Goal: Check status

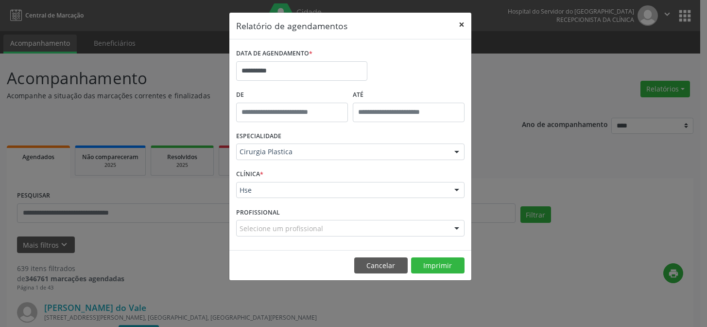
drag, startPoint x: 0, startPoint y: 0, endPoint x: 227, endPoint y: 114, distance: 253.5
click at [460, 27] on button "×" at bounding box center [461, 25] width 19 height 24
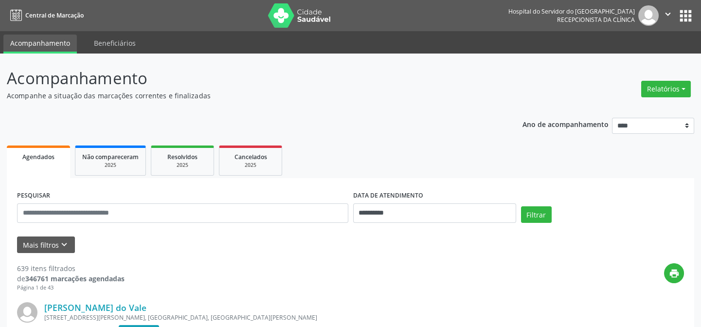
scroll to position [44, 0]
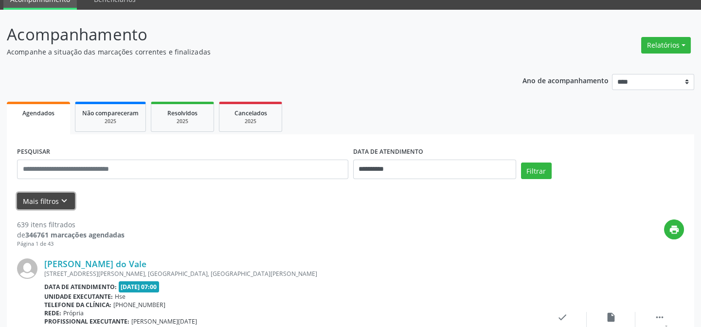
click at [46, 200] on button "Mais filtros keyboard_arrow_down" at bounding box center [46, 201] width 58 height 17
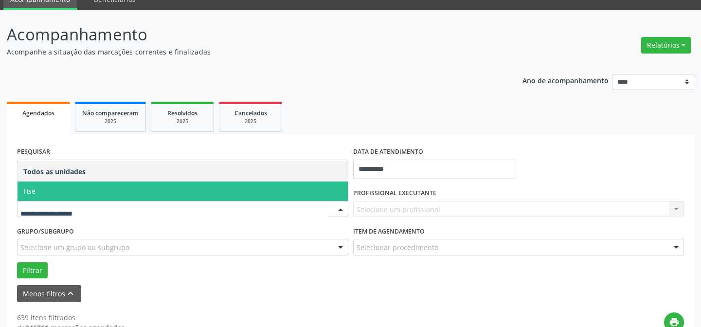
click at [65, 187] on span "Hse" at bounding box center [183, 190] width 330 height 19
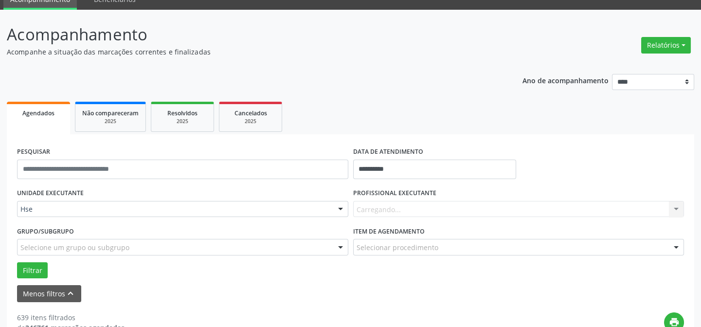
click at [188, 295] on div "Menos filtros keyboard_arrow_up" at bounding box center [350, 293] width 671 height 17
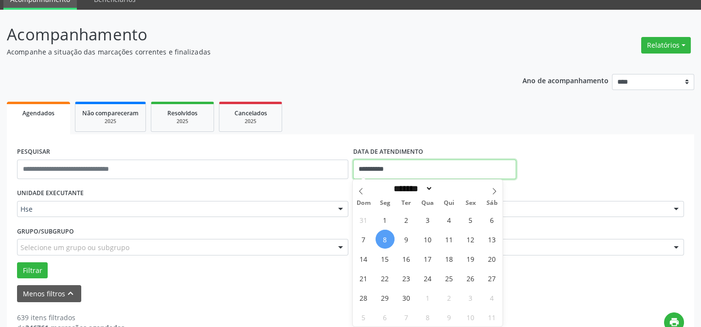
click at [389, 168] on input "**********" at bounding box center [434, 168] width 163 height 19
click at [384, 237] on span "8" at bounding box center [384, 238] width 19 height 19
type input "**********"
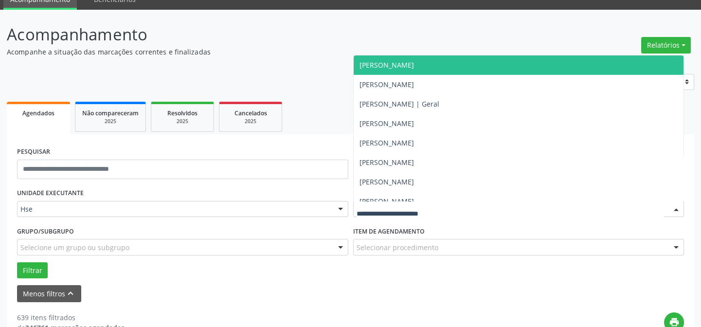
scroll to position [6364, 0]
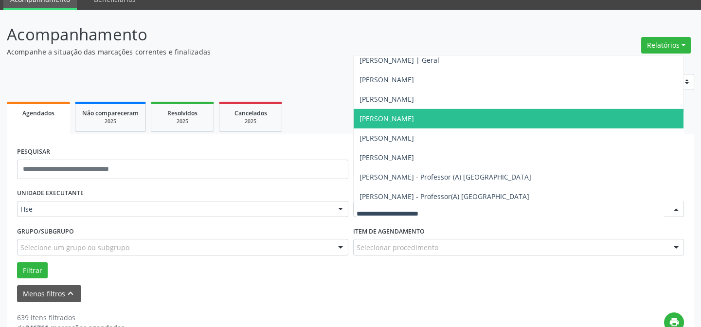
click at [385, 119] on span "[PERSON_NAME]" at bounding box center [386, 118] width 54 height 9
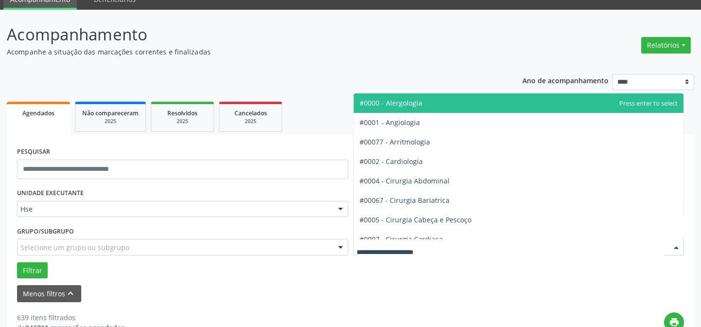
click at [384, 240] on div at bounding box center [518, 247] width 331 height 17
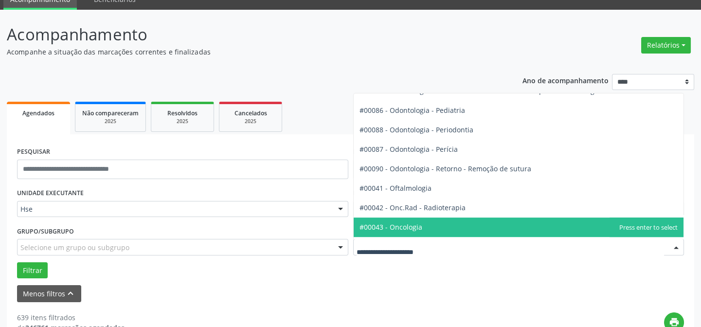
scroll to position [1282, 0]
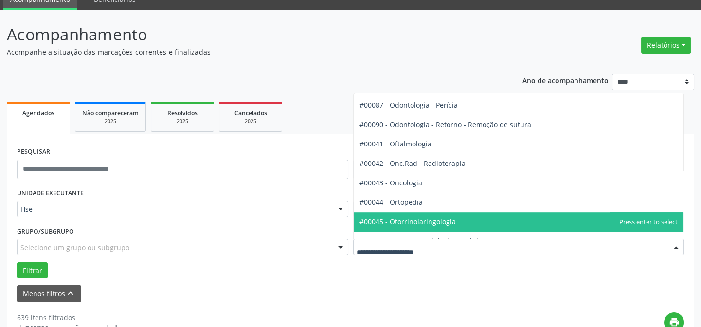
click at [404, 220] on span "#00045 - Otorrinolaringologia" at bounding box center [407, 221] width 96 height 9
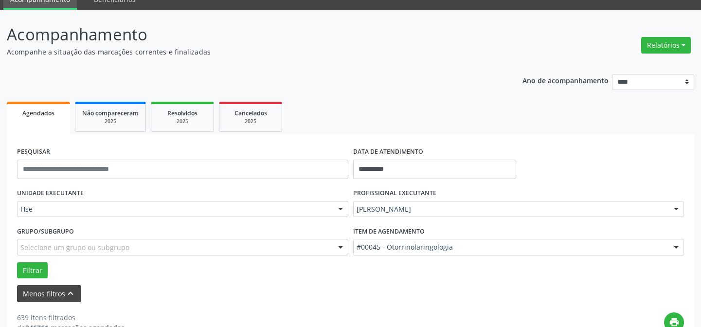
scroll to position [221, 0]
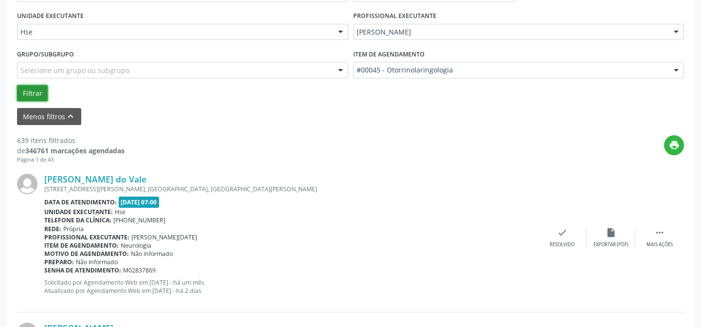
click at [29, 90] on button "Filtrar" at bounding box center [32, 93] width 31 height 17
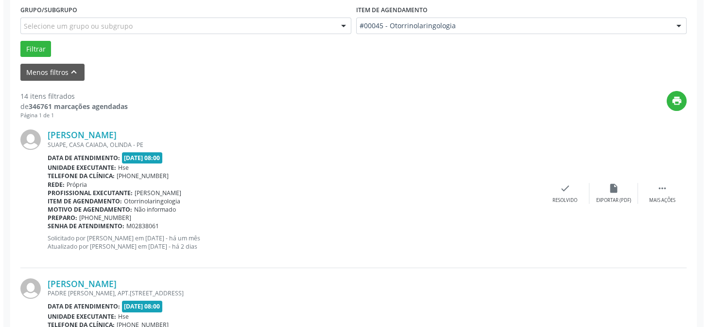
scroll to position [309, 0]
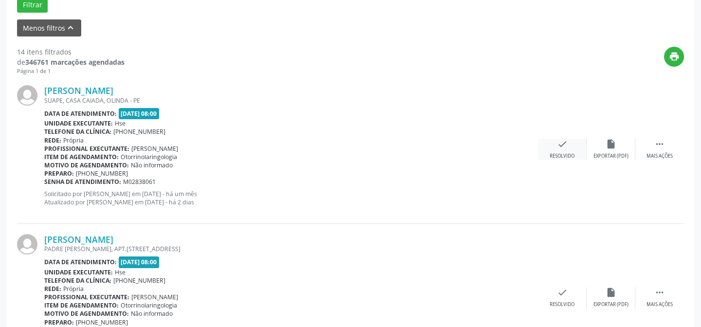
click at [564, 142] on icon "check" at bounding box center [562, 144] width 11 height 11
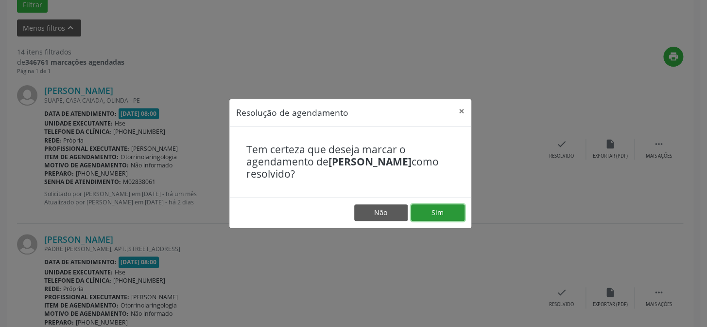
click at [439, 212] on button "Sim" at bounding box center [437, 212] width 53 height 17
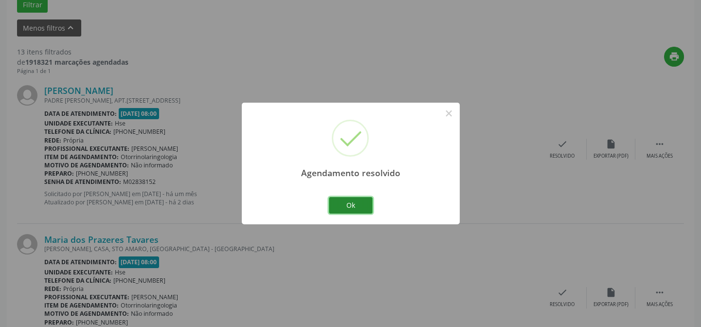
click at [353, 204] on button "Ok" at bounding box center [351, 205] width 44 height 17
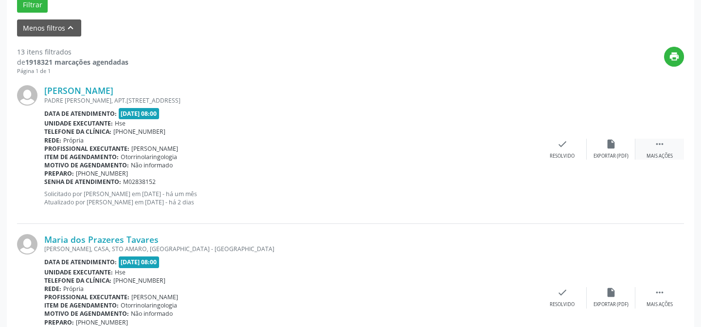
click at [656, 144] on icon "" at bounding box center [659, 144] width 11 height 11
click at [611, 141] on icon "alarm_off" at bounding box center [610, 144] width 11 height 11
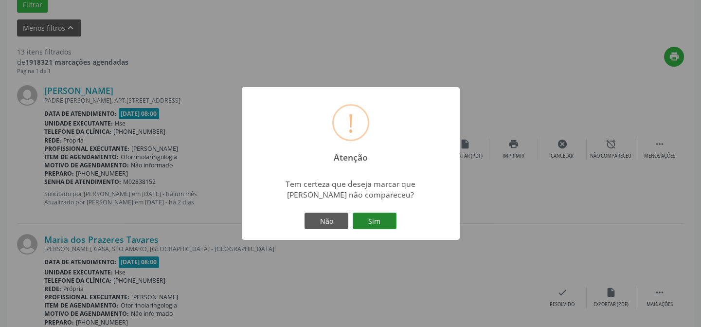
click at [374, 217] on button "Sim" at bounding box center [375, 220] width 44 height 17
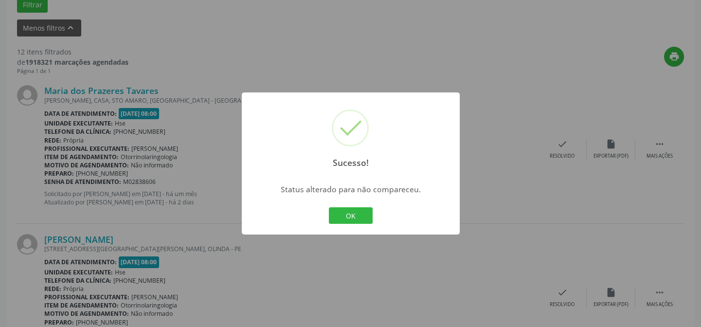
scroll to position [265, 0]
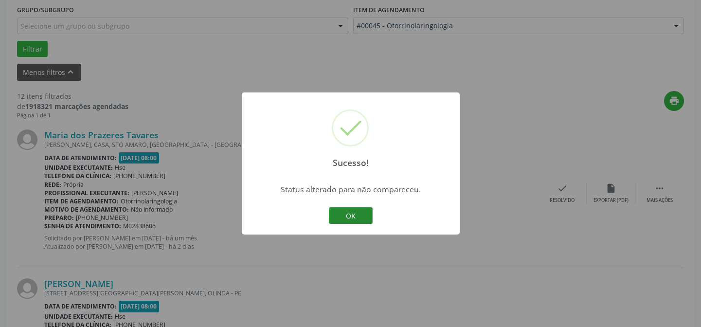
click at [345, 213] on button "OK" at bounding box center [351, 215] width 44 height 17
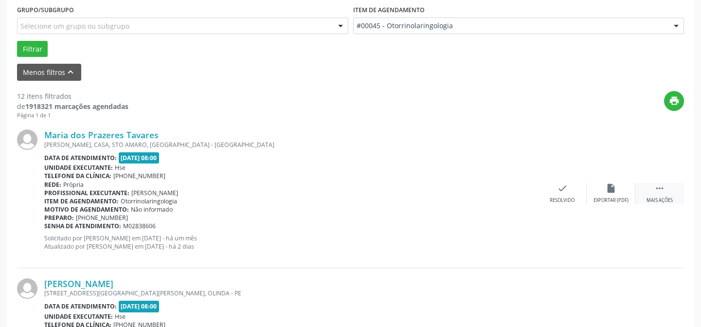
click at [656, 188] on icon "" at bounding box center [659, 188] width 11 height 11
click at [608, 184] on icon "alarm_off" at bounding box center [610, 188] width 11 height 11
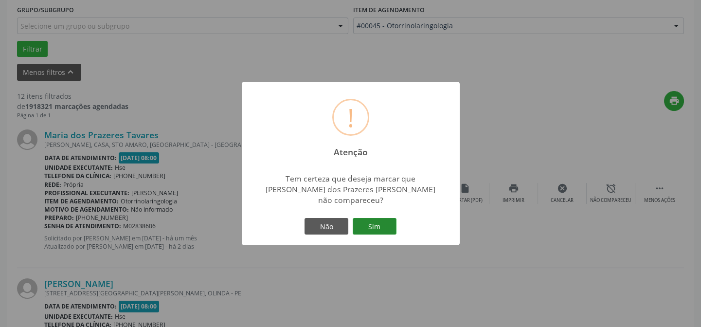
click at [374, 221] on button "Sim" at bounding box center [375, 226] width 44 height 17
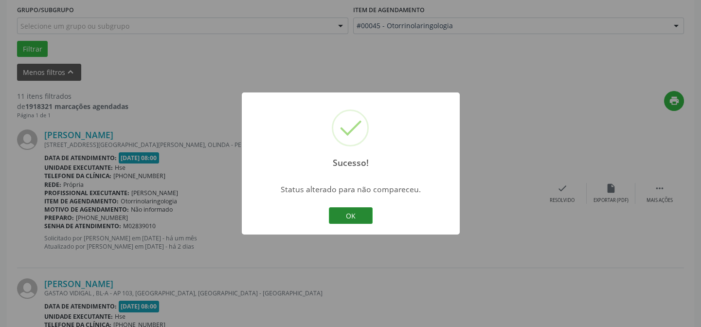
click at [350, 212] on button "OK" at bounding box center [351, 215] width 44 height 17
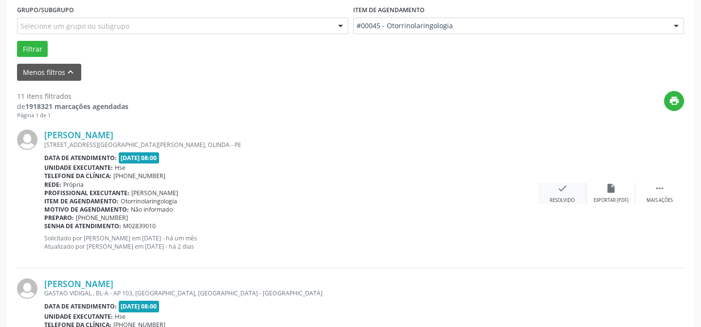
click at [559, 185] on icon "check" at bounding box center [562, 188] width 11 height 11
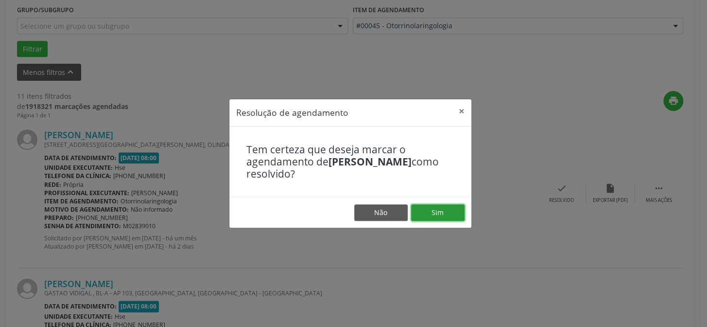
click at [438, 211] on button "Sim" at bounding box center [437, 212] width 53 height 17
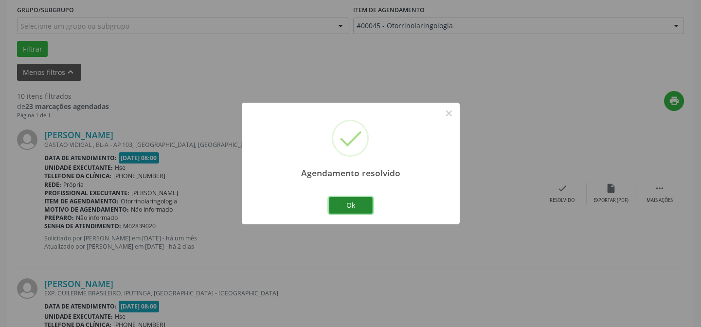
click at [349, 206] on button "Ok" at bounding box center [351, 205] width 44 height 17
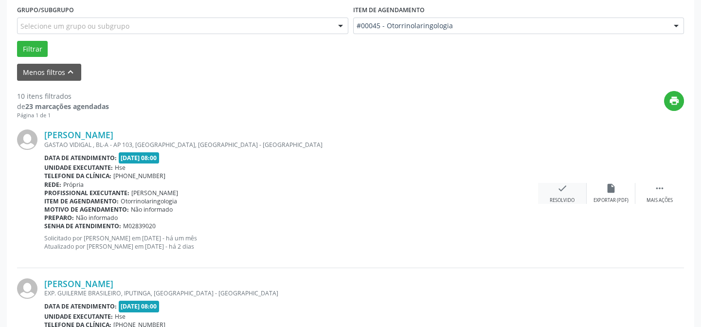
click at [561, 189] on icon "check" at bounding box center [562, 188] width 11 height 11
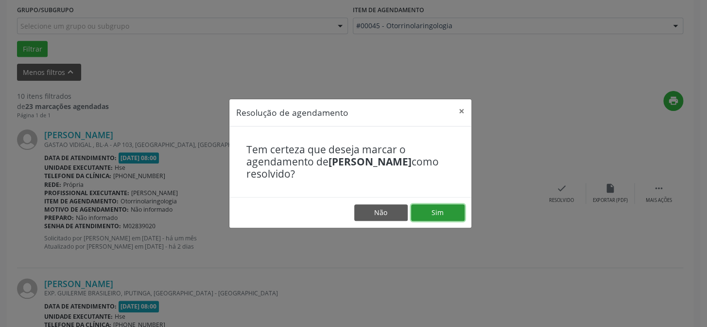
click at [438, 214] on button "Sim" at bounding box center [437, 212] width 53 height 17
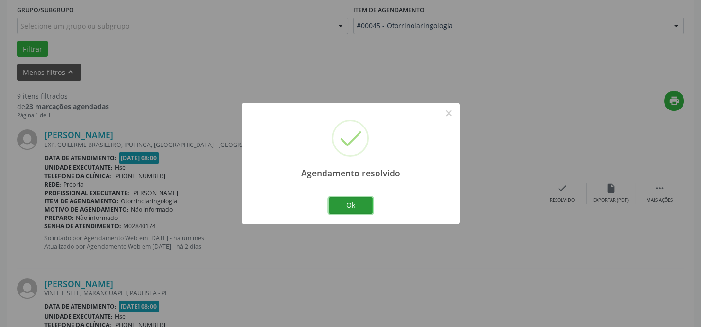
drag, startPoint x: 351, startPoint y: 204, endPoint x: 404, endPoint y: 212, distance: 53.6
click at [376, 207] on div "Agendamento resolvido × Ok Cancel" at bounding box center [351, 163] width 218 height 121
click at [348, 204] on button "Ok" at bounding box center [351, 205] width 44 height 17
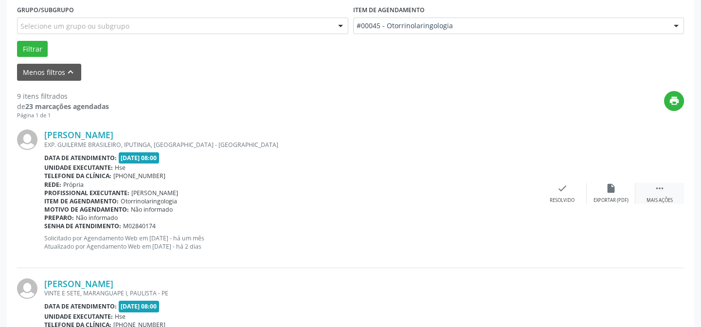
click at [661, 184] on icon "" at bounding box center [659, 188] width 11 height 11
click at [609, 189] on icon "alarm_off" at bounding box center [610, 188] width 11 height 11
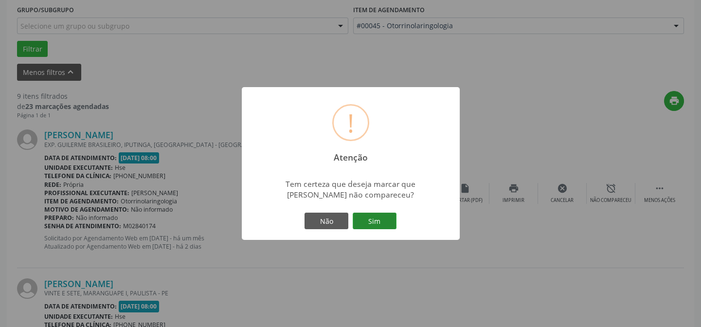
click at [370, 220] on button "Sim" at bounding box center [375, 220] width 44 height 17
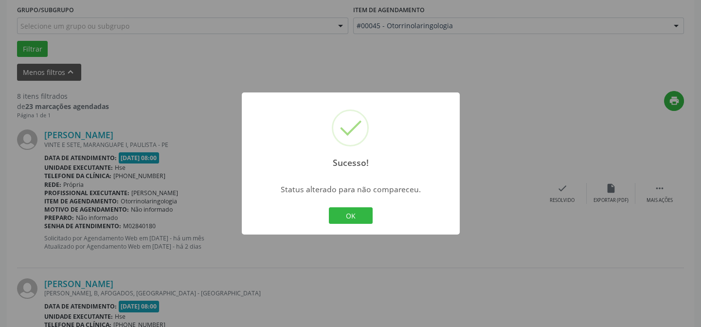
drag, startPoint x: 350, startPoint y: 213, endPoint x: 402, endPoint y: 213, distance: 52.0
click at [356, 213] on button "OK" at bounding box center [351, 215] width 44 height 17
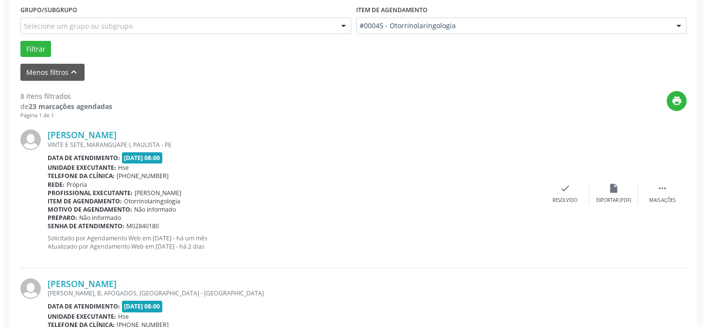
scroll to position [221, 0]
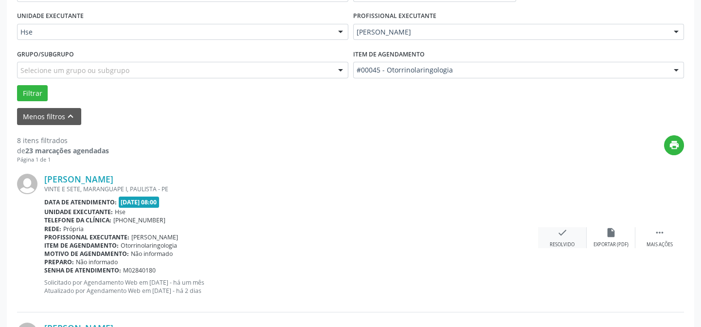
click at [561, 230] on icon "check" at bounding box center [562, 232] width 11 height 11
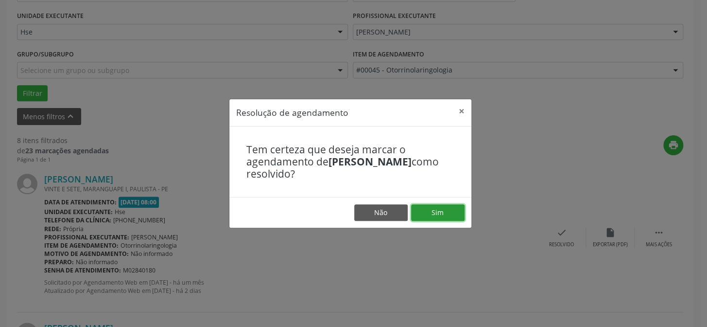
click at [439, 211] on button "Sim" at bounding box center [437, 212] width 53 height 17
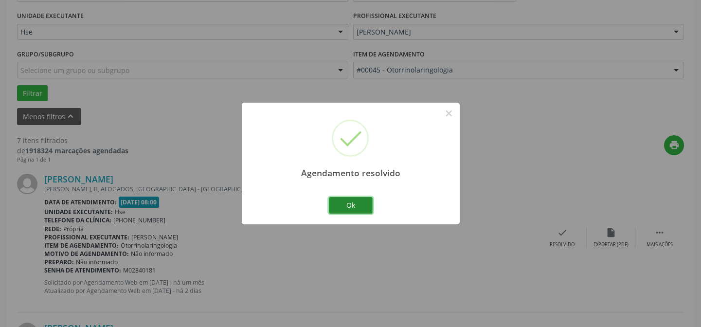
click at [350, 203] on button "Ok" at bounding box center [351, 205] width 44 height 17
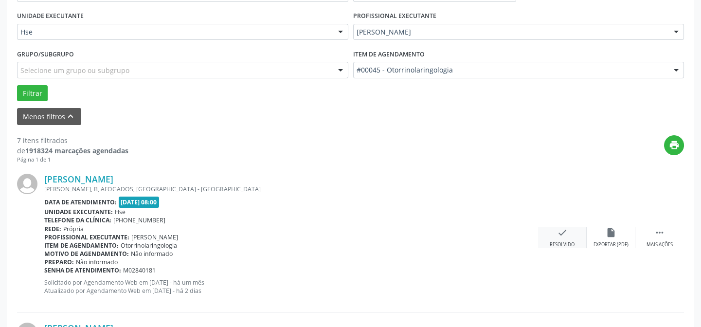
click at [560, 231] on icon "check" at bounding box center [562, 232] width 11 height 11
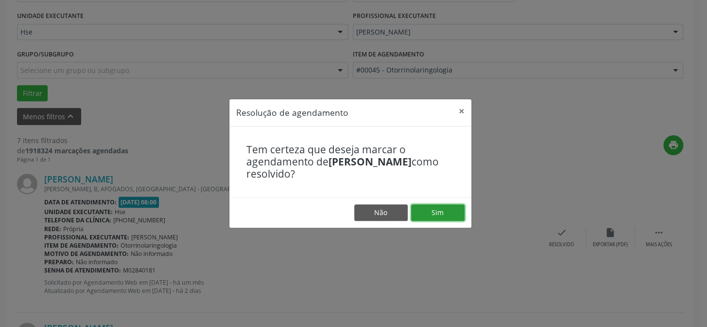
click at [437, 213] on button "Sim" at bounding box center [437, 212] width 53 height 17
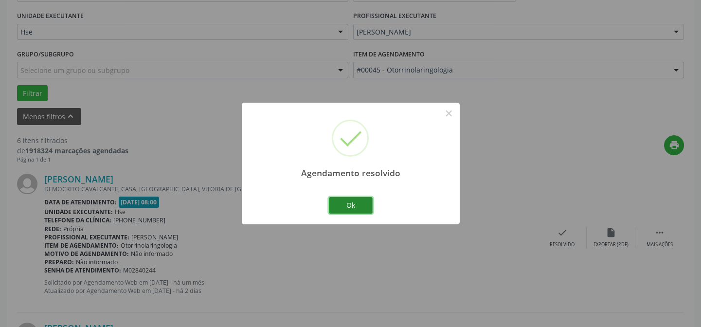
click at [353, 204] on button "Ok" at bounding box center [351, 205] width 44 height 17
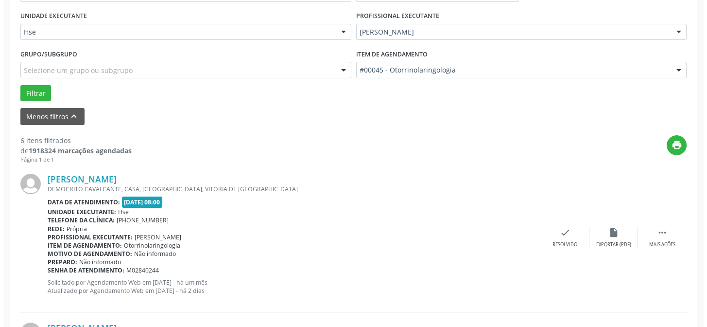
scroll to position [176, 0]
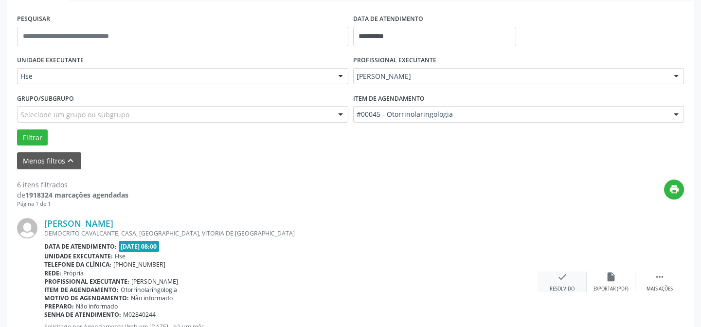
click at [560, 273] on icon "check" at bounding box center [562, 276] width 11 height 11
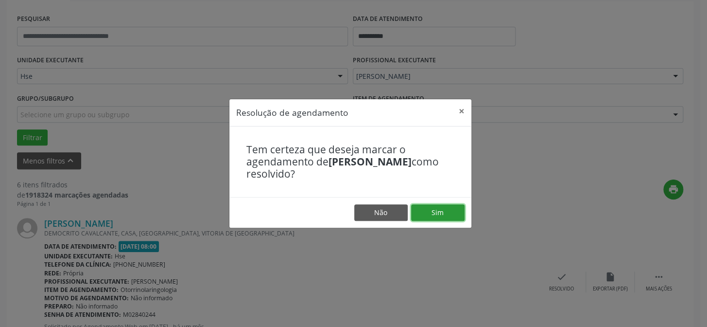
click at [431, 209] on button "Sim" at bounding box center [437, 212] width 53 height 17
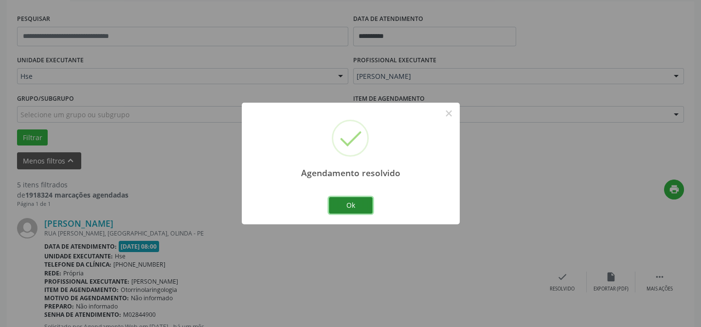
click at [350, 204] on button "Ok" at bounding box center [351, 205] width 44 height 17
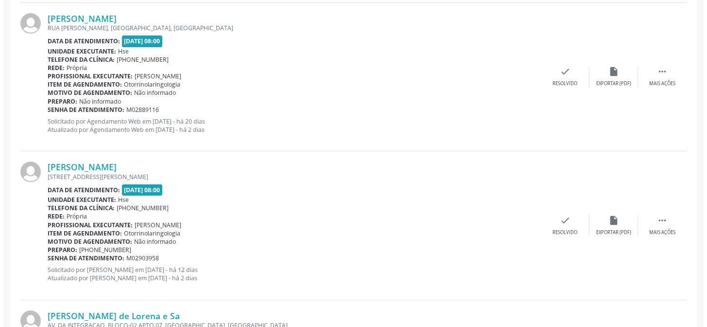
scroll to position [707, 0]
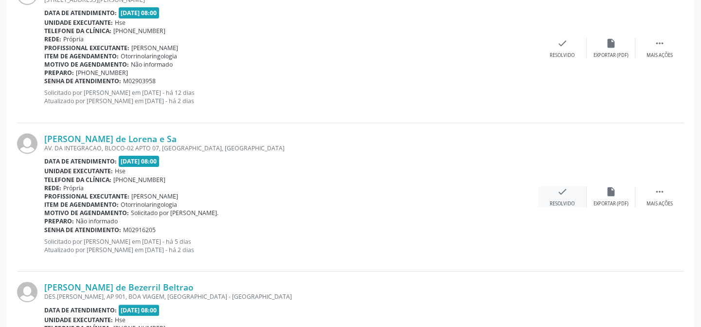
click at [563, 191] on icon "check" at bounding box center [562, 191] width 11 height 11
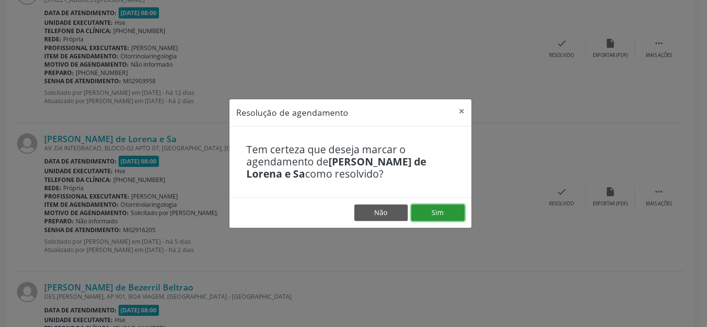
click at [436, 212] on button "Sim" at bounding box center [437, 212] width 53 height 17
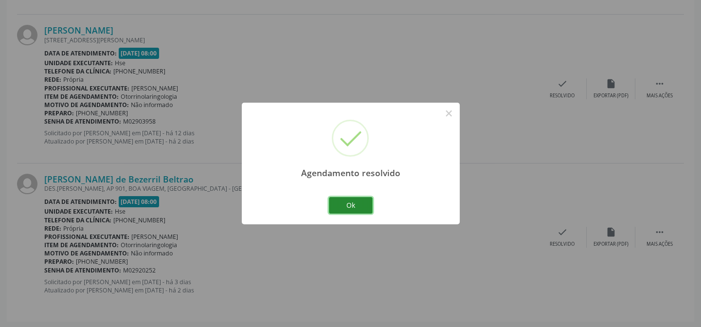
click at [350, 203] on button "Ok" at bounding box center [351, 205] width 44 height 17
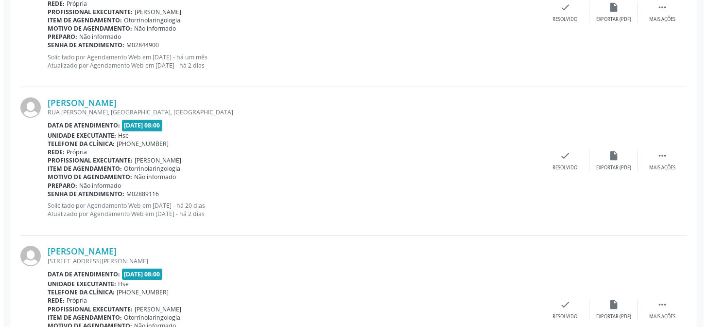
scroll to position [180, 0]
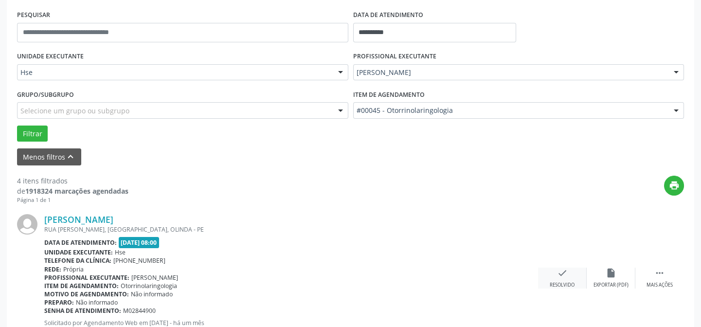
click at [561, 271] on icon "check" at bounding box center [562, 272] width 11 height 11
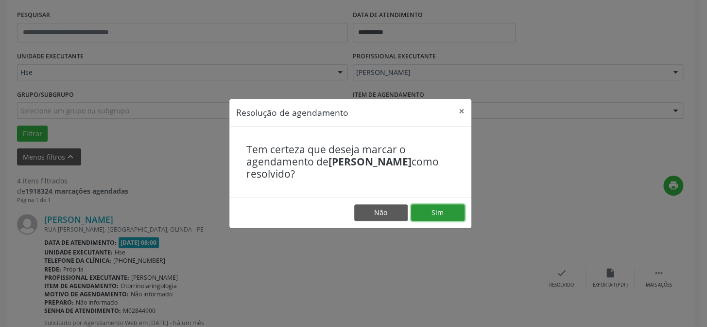
click at [438, 213] on button "Sim" at bounding box center [437, 212] width 53 height 17
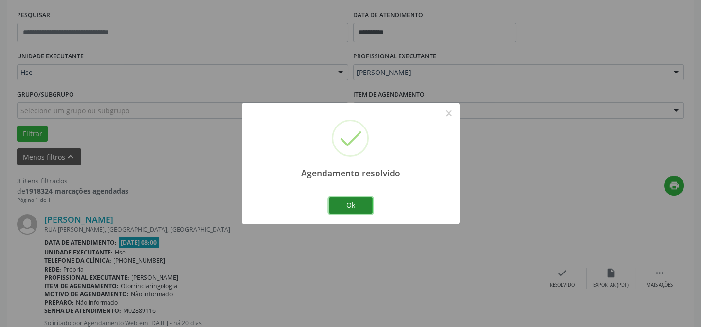
click at [348, 205] on button "Ok" at bounding box center [351, 205] width 44 height 17
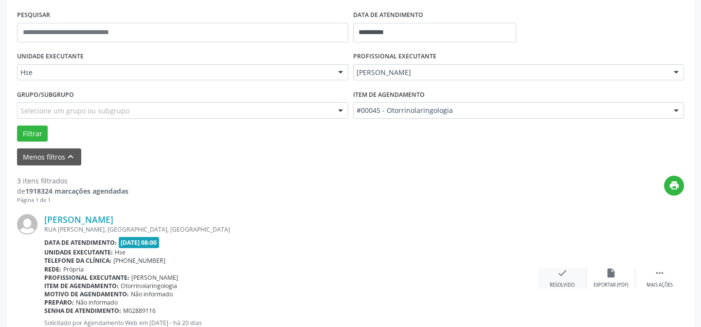
click at [563, 272] on icon "check" at bounding box center [562, 272] width 11 height 11
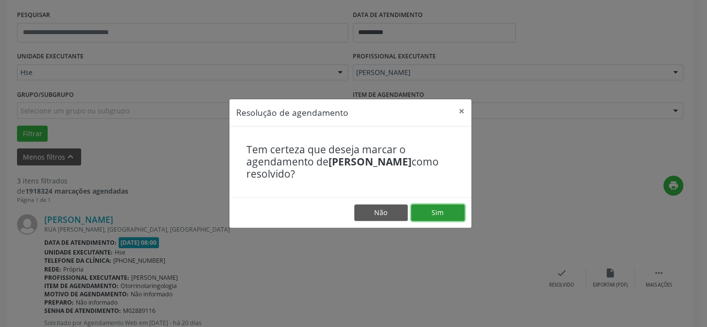
click at [437, 210] on button "Sim" at bounding box center [437, 212] width 53 height 17
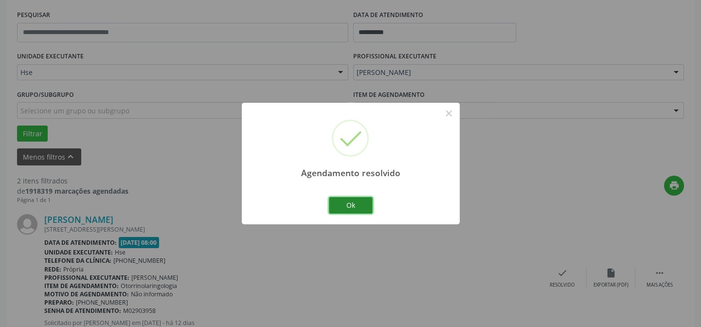
click at [351, 199] on button "Ok" at bounding box center [351, 205] width 44 height 17
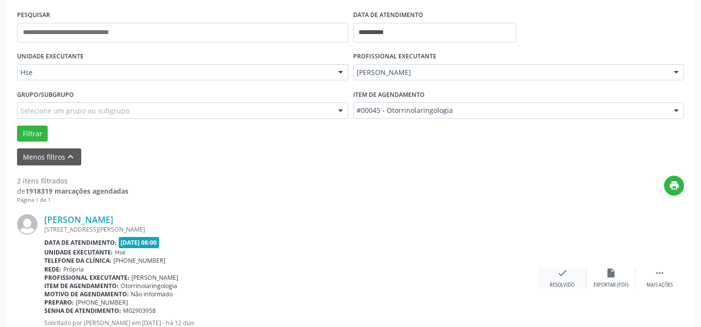
click at [560, 269] on icon "check" at bounding box center [562, 272] width 11 height 11
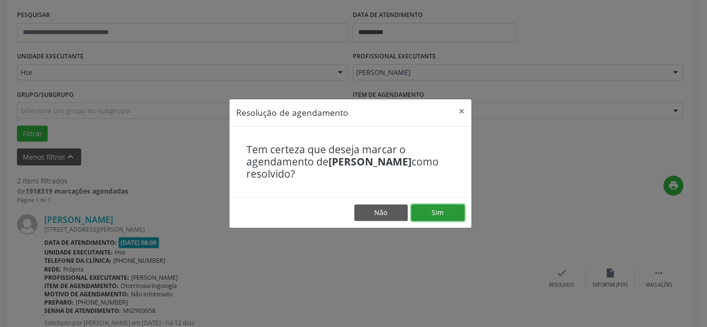
click at [439, 211] on button "Sim" at bounding box center [437, 212] width 53 height 17
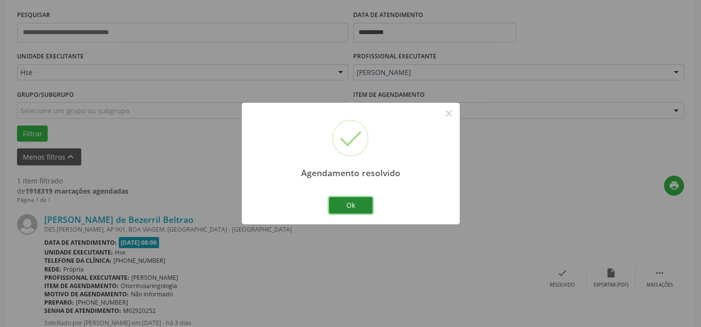
click at [351, 202] on button "Ok" at bounding box center [351, 205] width 44 height 17
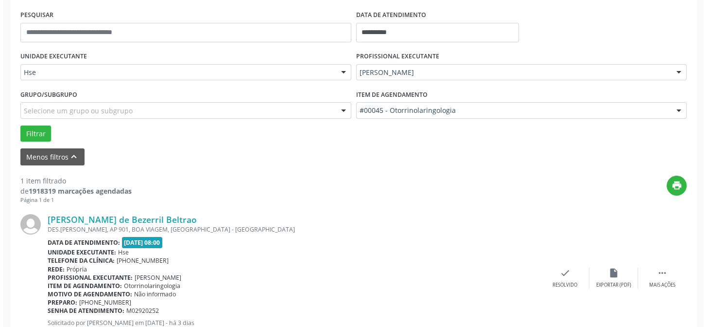
scroll to position [222, 0]
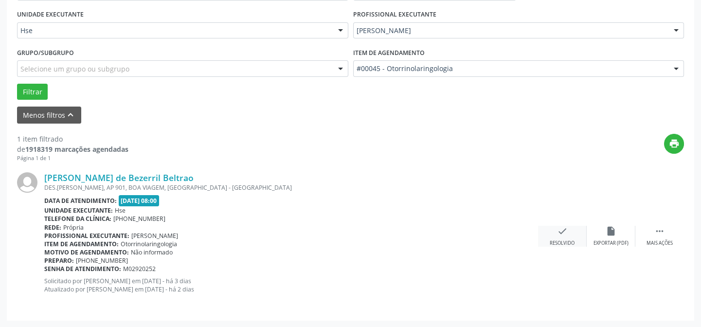
click at [562, 229] on icon "check" at bounding box center [562, 231] width 11 height 11
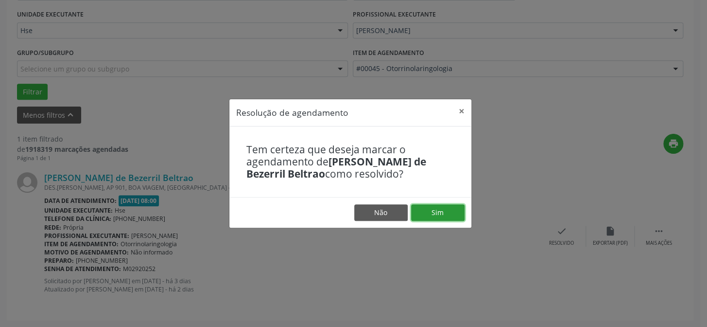
click at [435, 208] on button "Sim" at bounding box center [437, 212] width 53 height 17
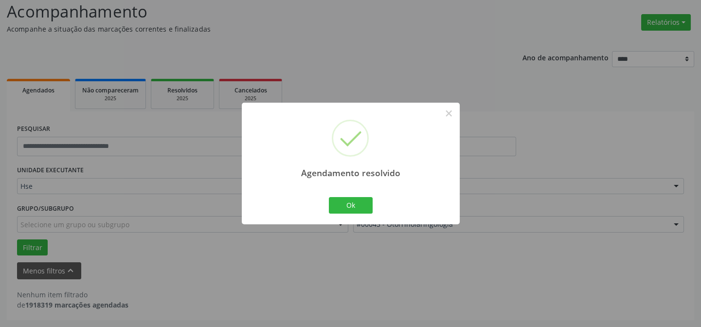
scroll to position [66, 0]
click at [350, 202] on button "Ok" at bounding box center [351, 205] width 44 height 17
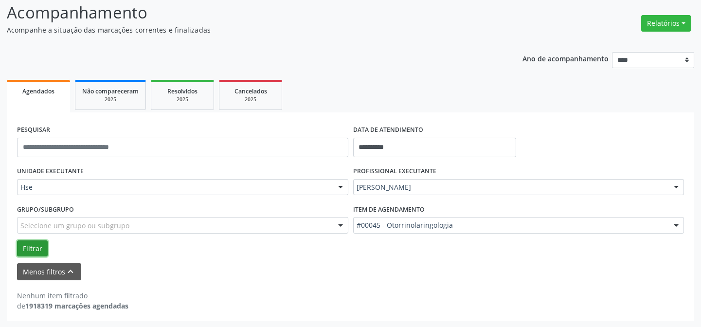
click at [31, 245] on button "Filtrar" at bounding box center [32, 248] width 31 height 17
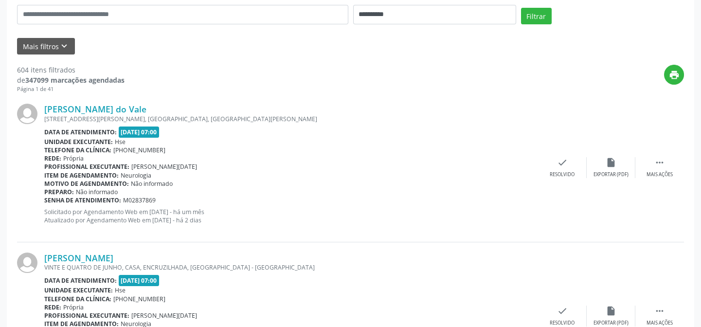
scroll to position [110, 0]
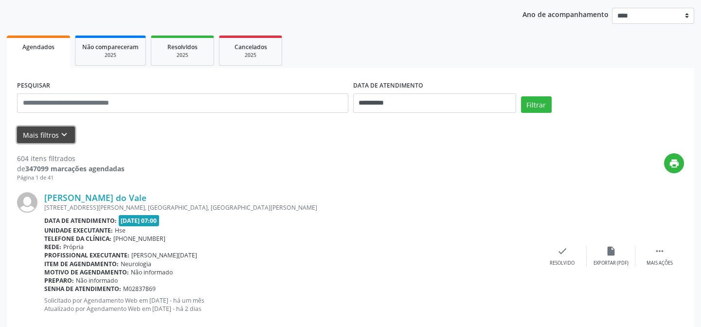
click at [41, 131] on button "Mais filtros keyboard_arrow_down" at bounding box center [46, 134] width 58 height 17
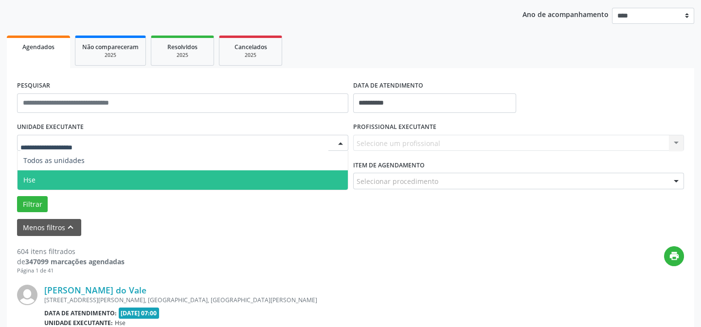
click at [77, 180] on span "Hse" at bounding box center [183, 179] width 330 height 19
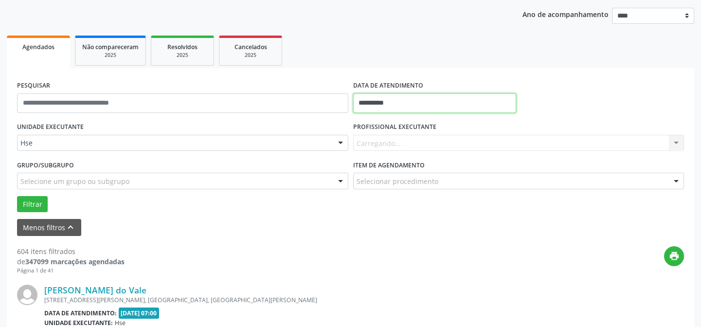
click at [387, 101] on input "**********" at bounding box center [434, 102] width 163 height 19
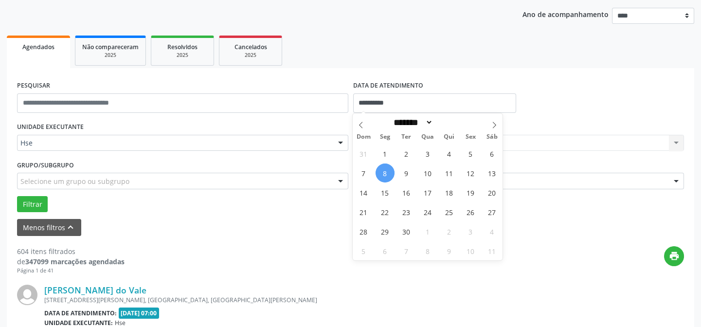
click at [384, 172] on span "8" at bounding box center [384, 172] width 19 height 19
type input "**********"
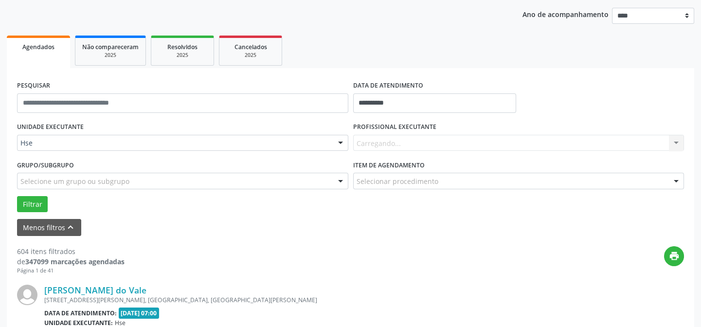
click at [383, 141] on div "Carregando... Nenhum resultado encontrado para: " " Não há nenhuma opção para s…" at bounding box center [518, 143] width 331 height 17
click at [676, 141] on div at bounding box center [676, 143] width 15 height 17
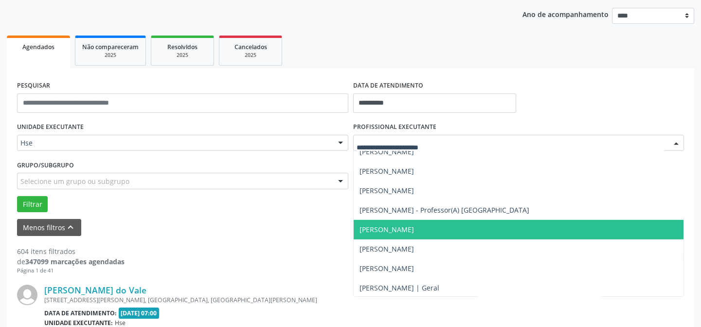
scroll to position [6321, 0]
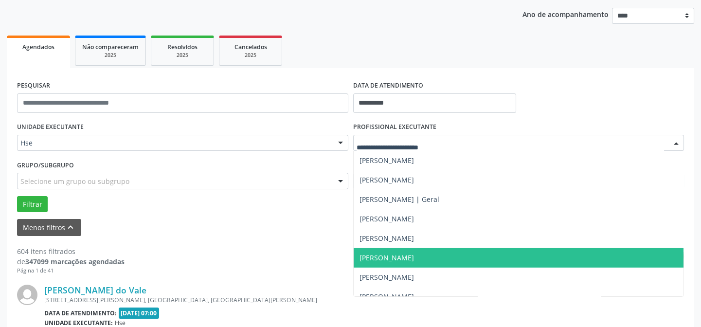
click at [376, 255] on span "[PERSON_NAME]" at bounding box center [386, 257] width 54 height 9
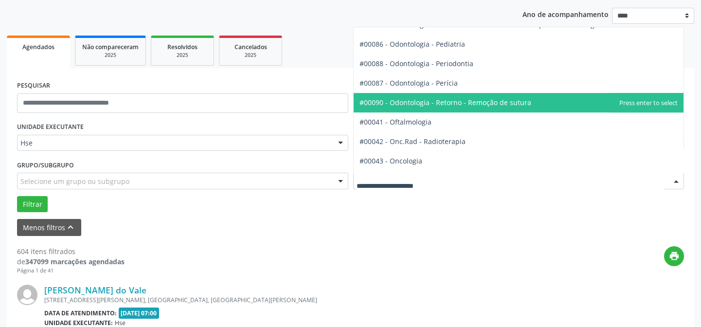
scroll to position [1282, 0]
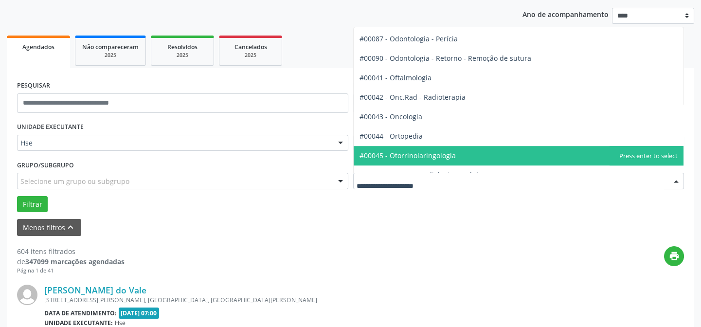
click at [399, 156] on span "#00045 - Otorrinolaringologia" at bounding box center [407, 155] width 96 height 9
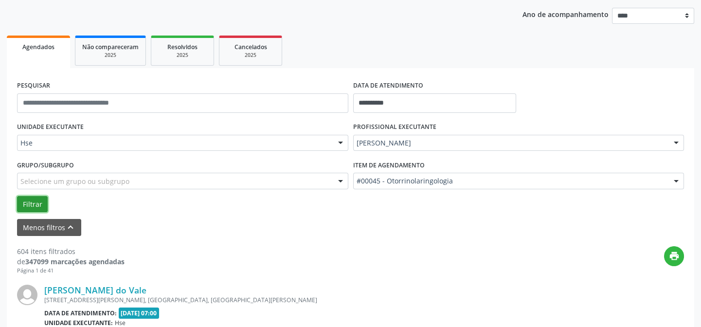
click at [31, 203] on button "Filtrar" at bounding box center [32, 204] width 31 height 17
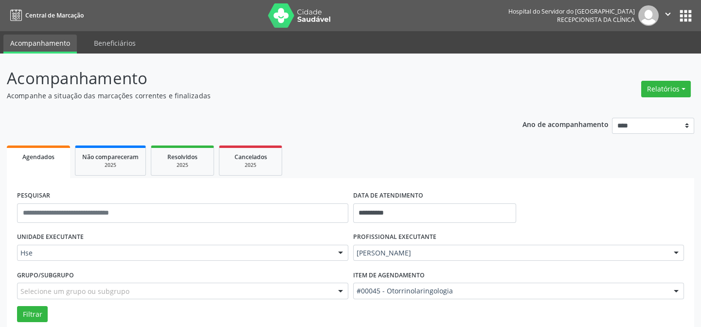
scroll to position [66, 0]
